Goal: Task Accomplishment & Management: Manage account settings

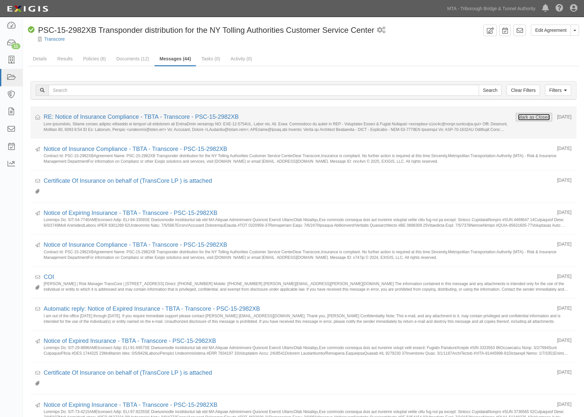
click at [518, 118] on button "Mark as Closed" at bounding box center [534, 117] width 32 height 7
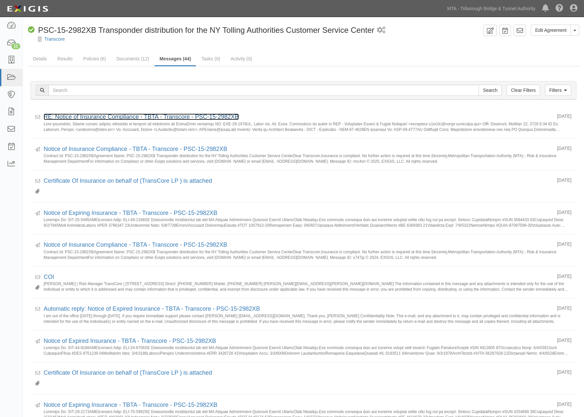
click at [118, 116] on link "RE: Notice of Insurance Compliance - TBTA - Transcore - PSC-15-2982XB" at bounding box center [141, 117] width 195 height 7
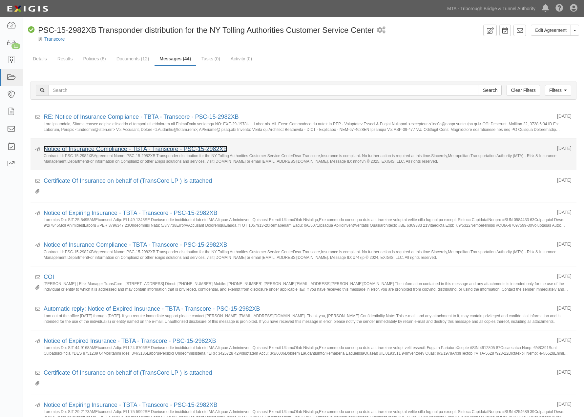
click at [83, 148] on link "Notice of Insurance Compliance - TBTA - Transcore - PSC-15-2982XB" at bounding box center [136, 149] width 184 height 7
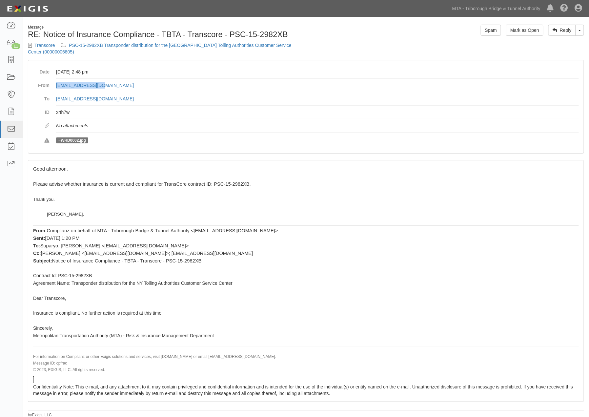
drag, startPoint x: 120, startPoint y: 76, endPoint x: 56, endPoint y: 74, distance: 64.7
click at [56, 74] on dl "Date September 08, 2025 at 2:48 pm From hsuparyo@mtabt.org To agreement-x4vh9w@…" at bounding box center [306, 106] width 546 height 83
copy link "hsuparyo@mtabt.org"
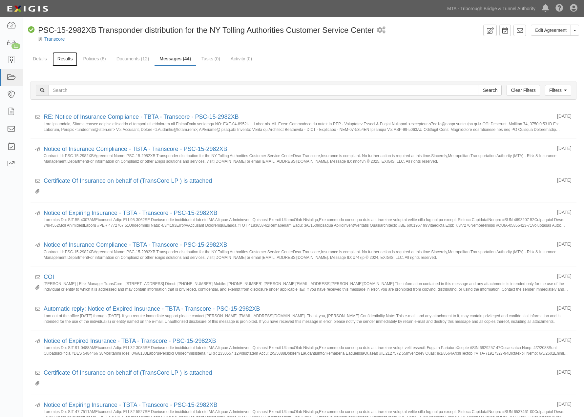
click at [59, 60] on link "Results" at bounding box center [65, 59] width 25 height 14
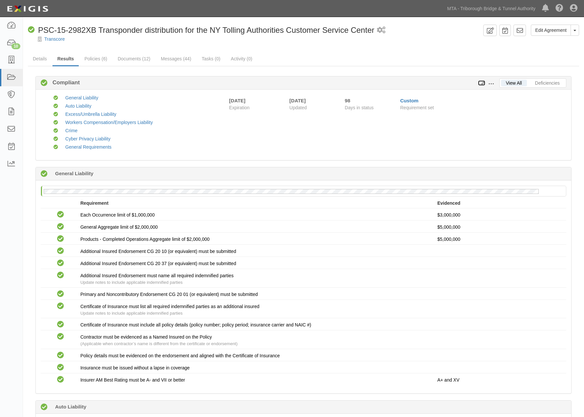
click at [482, 83] on icon at bounding box center [481, 83] width 7 height 5
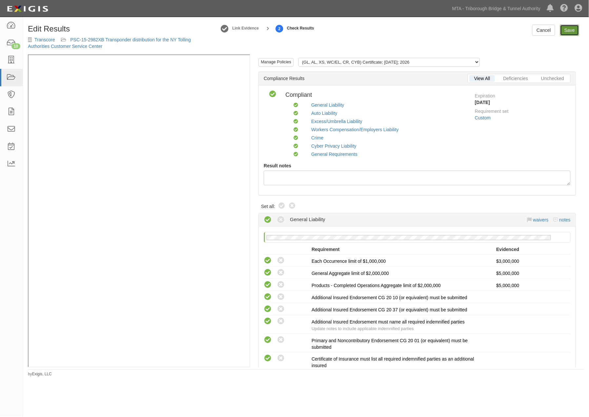
click at [570, 32] on link "Save" at bounding box center [569, 30] width 19 height 11
radio input "true"
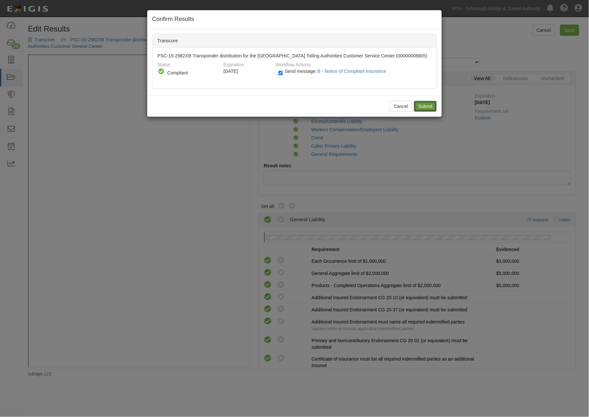
click at [419, 104] on input "Submit" at bounding box center [425, 106] width 23 height 11
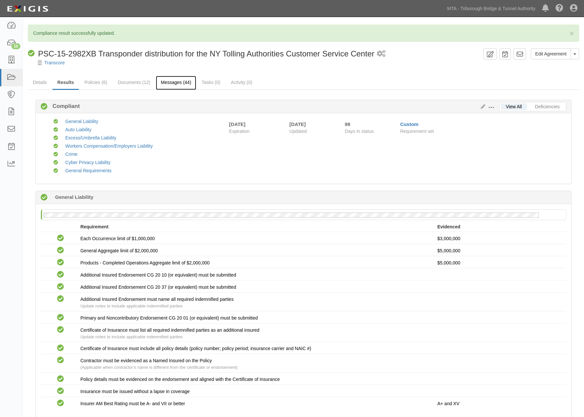
click at [181, 84] on link "Messages (44)" at bounding box center [176, 83] width 40 height 14
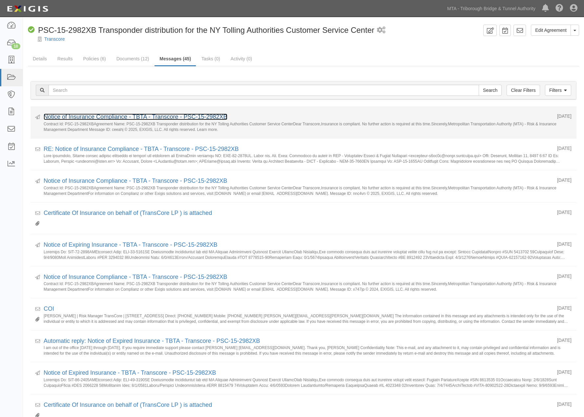
click at [90, 116] on link "Notice of Insurance Compliance - TBTA - Transcore - PSC-15-2982XB" at bounding box center [136, 117] width 184 height 7
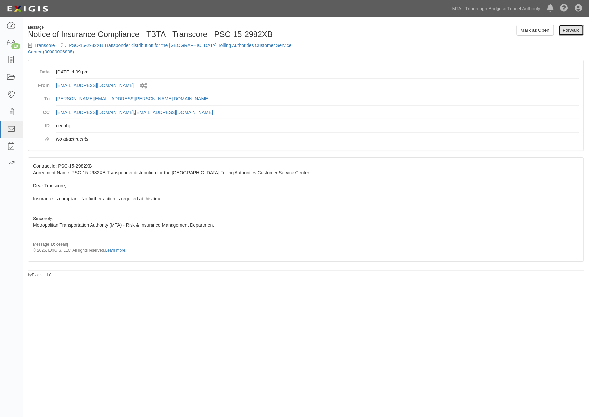
click at [573, 27] on link "Forward" at bounding box center [571, 30] width 25 height 11
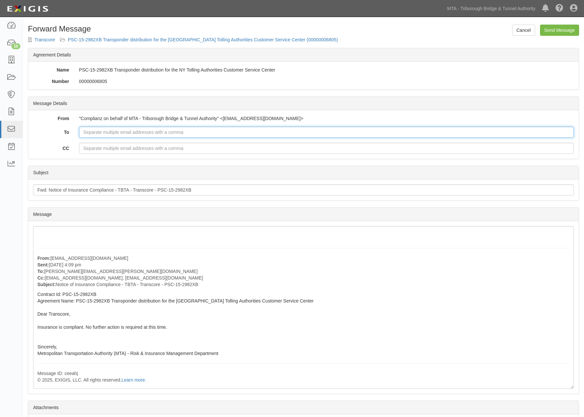
paste input "hsuparyo@mtabt.org"
type input "hsuparyo@mtabt.org"
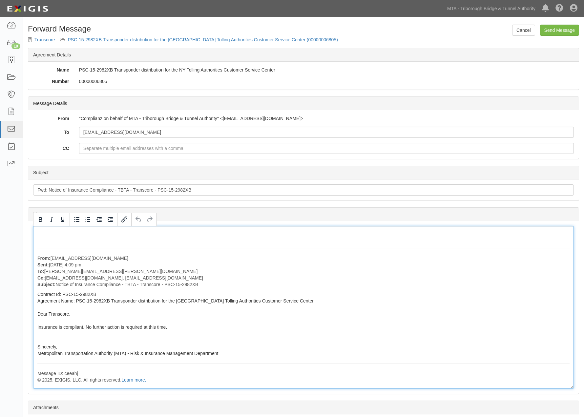
click at [76, 231] on div "From: agreement-x4vh9w@mtabt.complianz.com Sent: September 08, 2025 at 4:09 pm …" at bounding box center [303, 307] width 541 height 163
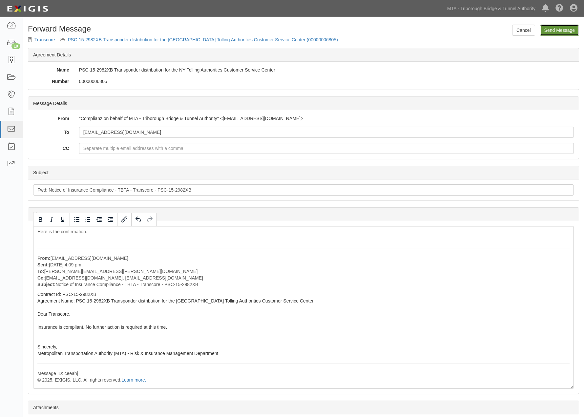
click at [563, 29] on input "Send Message" at bounding box center [559, 30] width 39 height 11
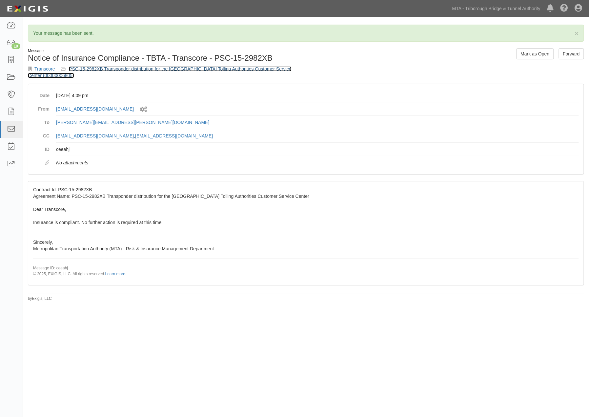
click at [218, 68] on link "PSC-15-2982XB Transponder distribution for the NY Tolling Authorities Customer …" at bounding box center [160, 72] width 264 height 12
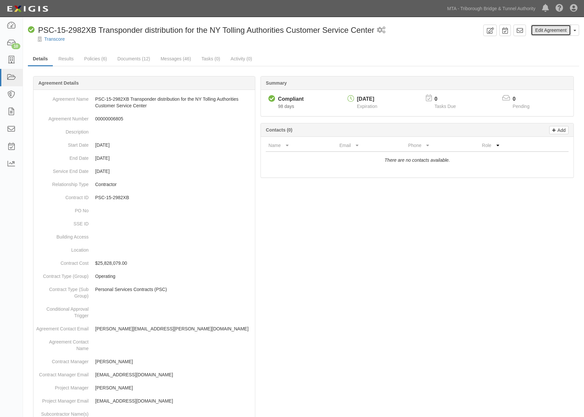
click at [553, 28] on link "Edit Agreement" at bounding box center [551, 30] width 40 height 11
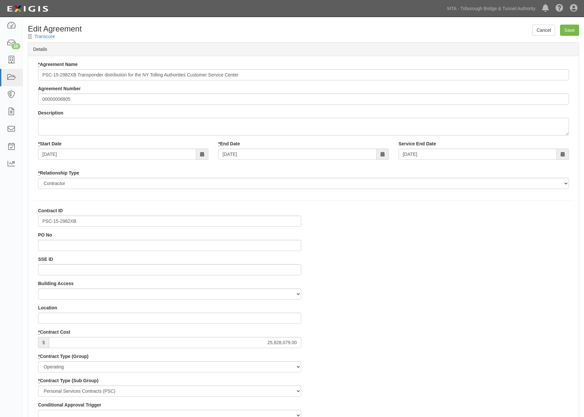
select select
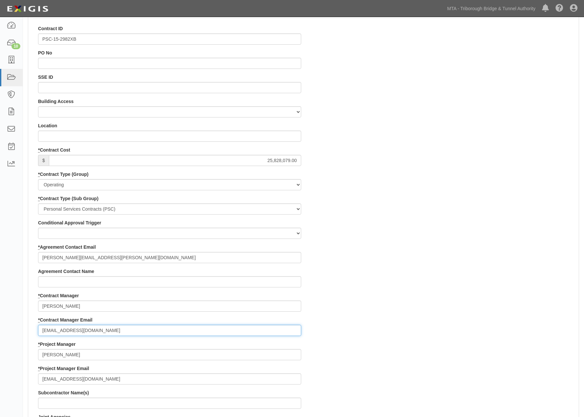
click at [96, 328] on input "zrobinson@mtabt.org" at bounding box center [169, 330] width 263 height 11
paste input "hsuparyo@mtabt.org"
type input "[EMAIL_ADDRESS][DOMAIN_NAME]; [EMAIL_ADDRESS][DOMAIN_NAME]"
click at [480, 286] on div "Contract ID PSC-15-2982XB PO No SSE ID Building Access 2 Broadway 341/345/347 B…" at bounding box center [303, 353] width 551 height 656
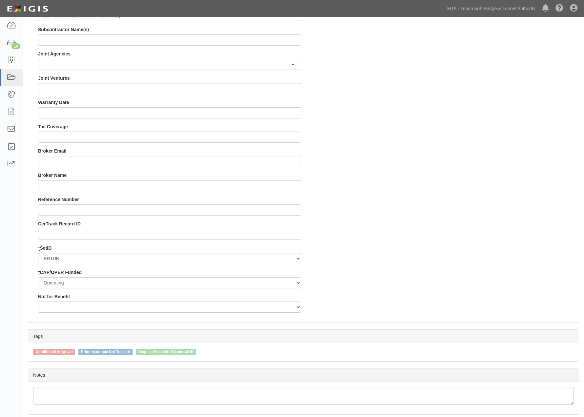
scroll to position [570, 0]
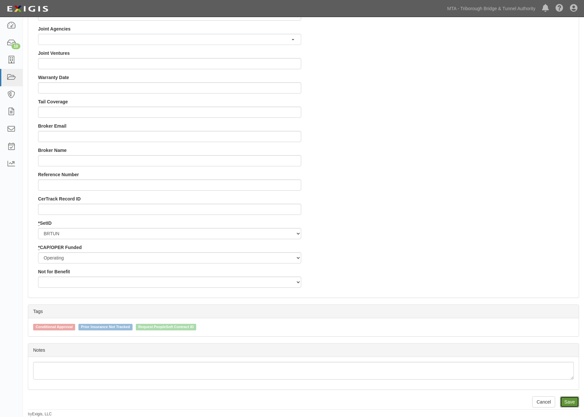
click at [572, 404] on input "Save" at bounding box center [569, 401] width 19 height 11
type input "25828079.00"
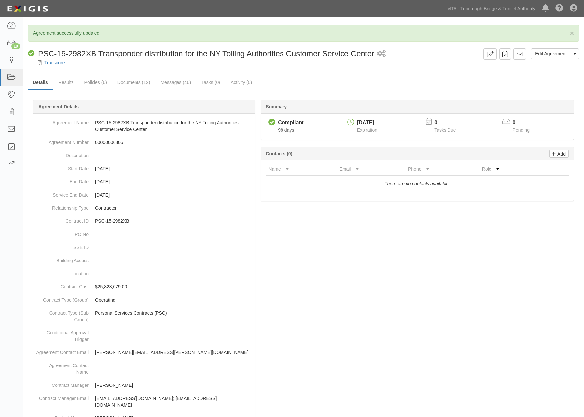
click at [151, 73] on div "× Agreement successfully updated. Edit Agreement Toggle Agreement Dropdown View…" at bounding box center [303, 349] width 561 height 648
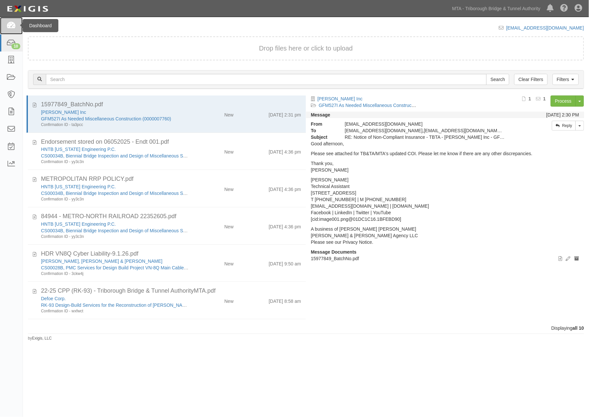
click at [14, 24] on icon at bounding box center [11, 26] width 9 height 8
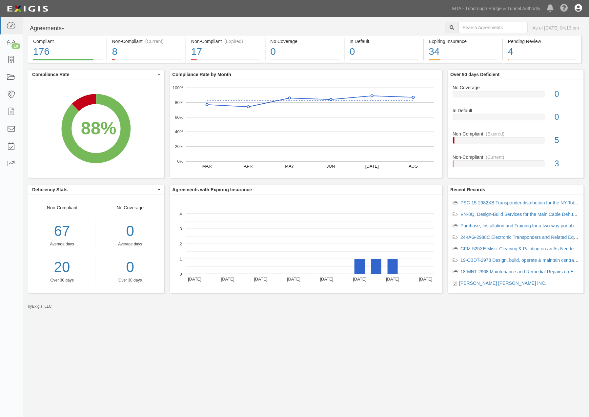
click at [578, 6] on icon at bounding box center [579, 9] width 8 height 8
click at [562, 40] on link "Sign Out" at bounding box center [560, 38] width 52 height 13
